Goal: Information Seeking & Learning: Learn about a topic

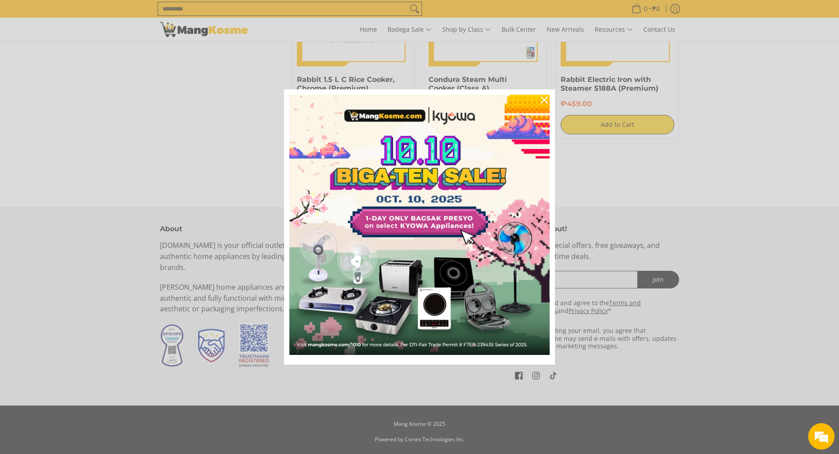
scroll to position [1681, 0]
click at [547, 101] on icon "close icon" at bounding box center [544, 99] width 7 height 7
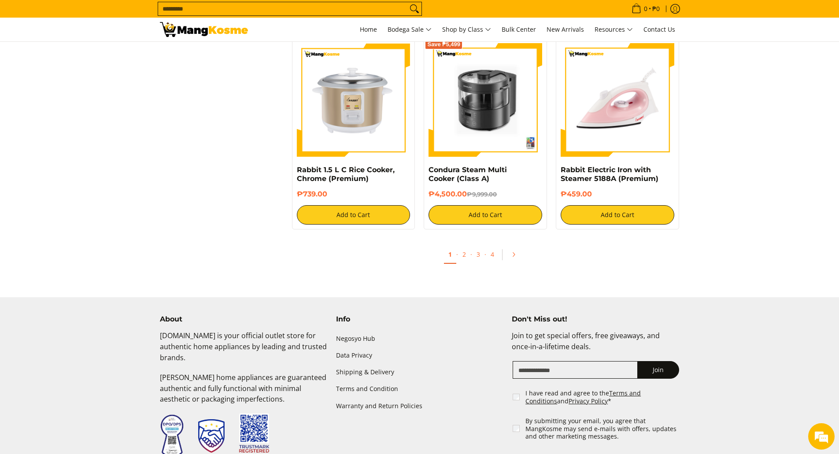
scroll to position [1593, 0]
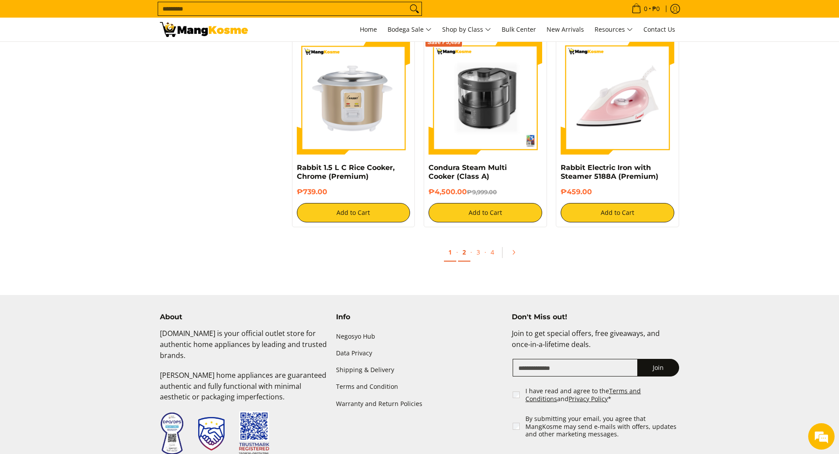
click at [467, 252] on link "2" at bounding box center [464, 253] width 12 height 18
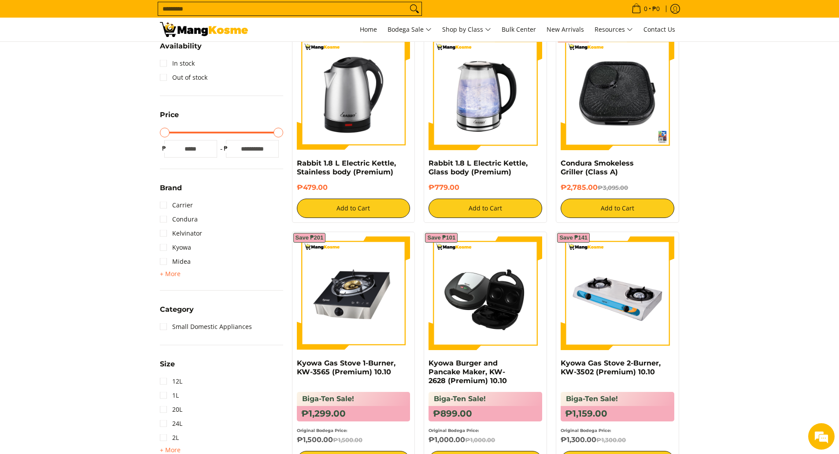
scroll to position [264, 0]
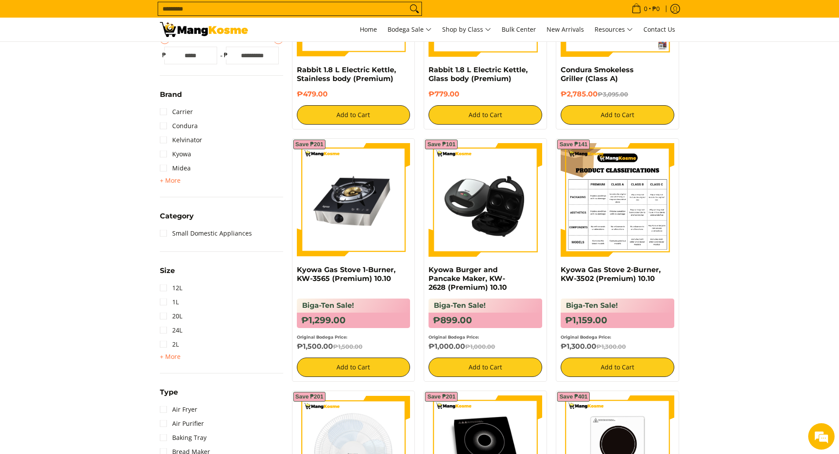
click at [654, 224] on img at bounding box center [618, 200] width 114 height 114
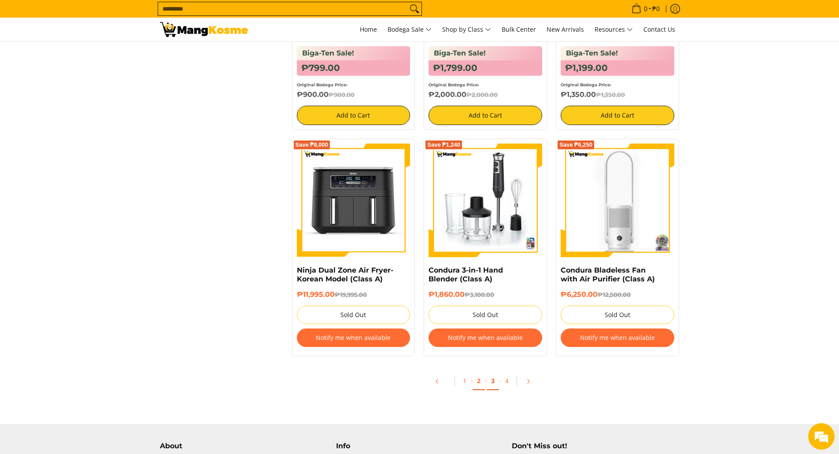
click at [495, 380] on link "3" at bounding box center [493, 381] width 12 height 18
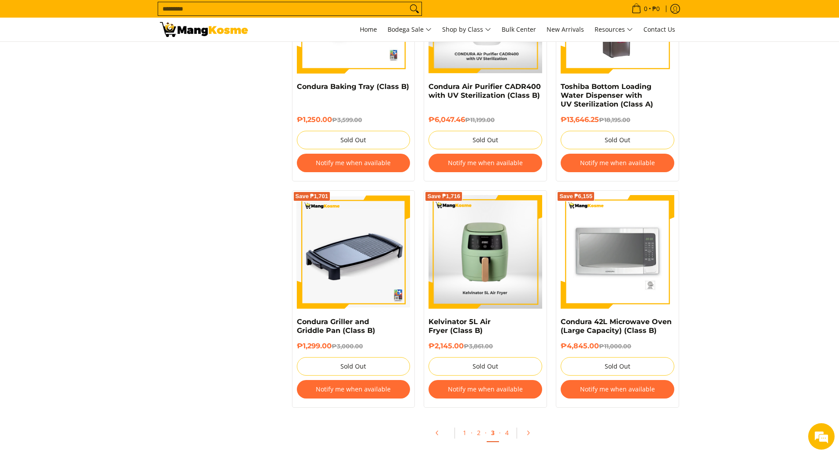
scroll to position [1762, 0]
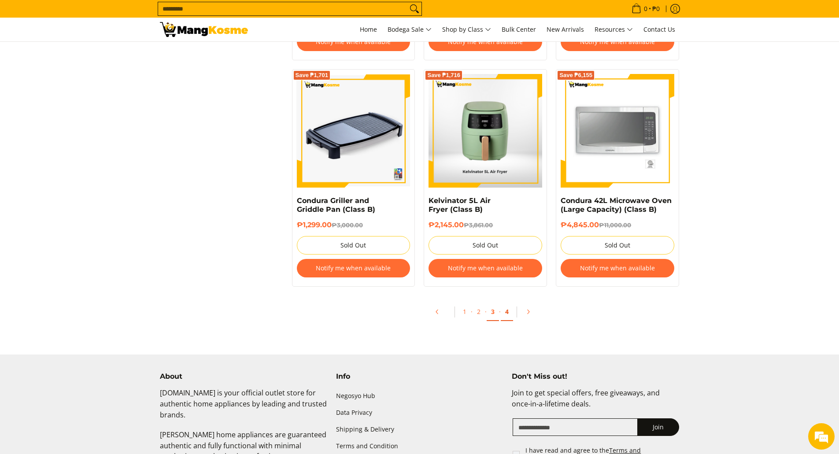
click at [506, 318] on link "4" at bounding box center [507, 312] width 12 height 18
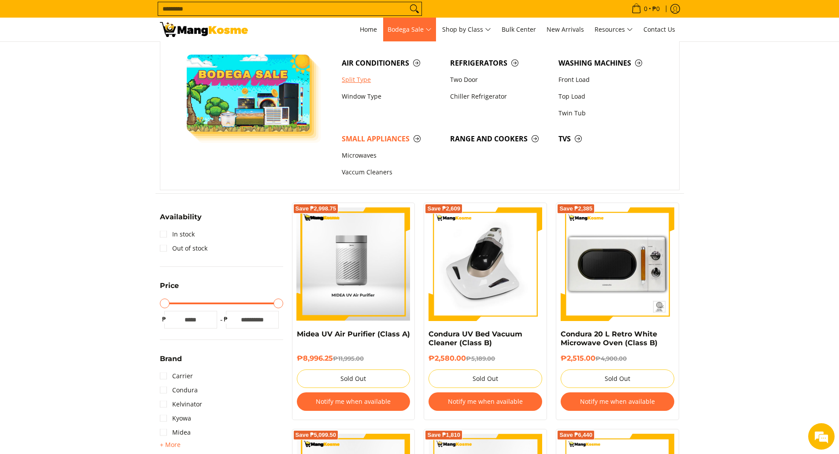
click at [368, 77] on link "Split Type" at bounding box center [391, 79] width 108 height 17
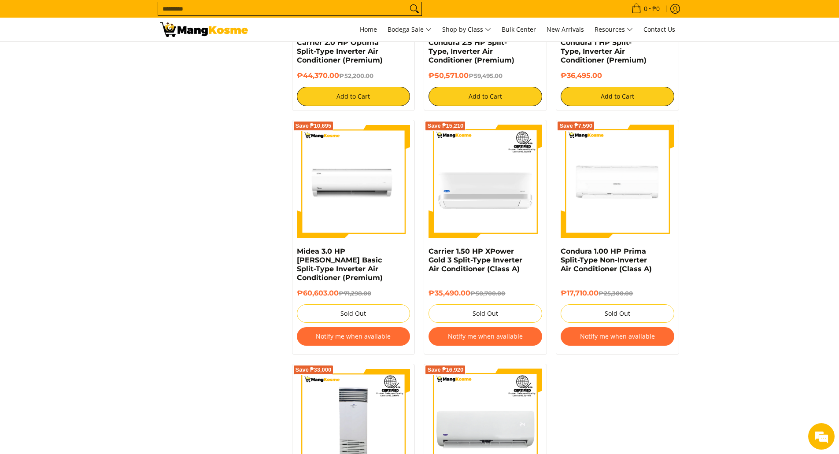
scroll to position [1498, 0]
